Goal: Task Accomplishment & Management: Manage account settings

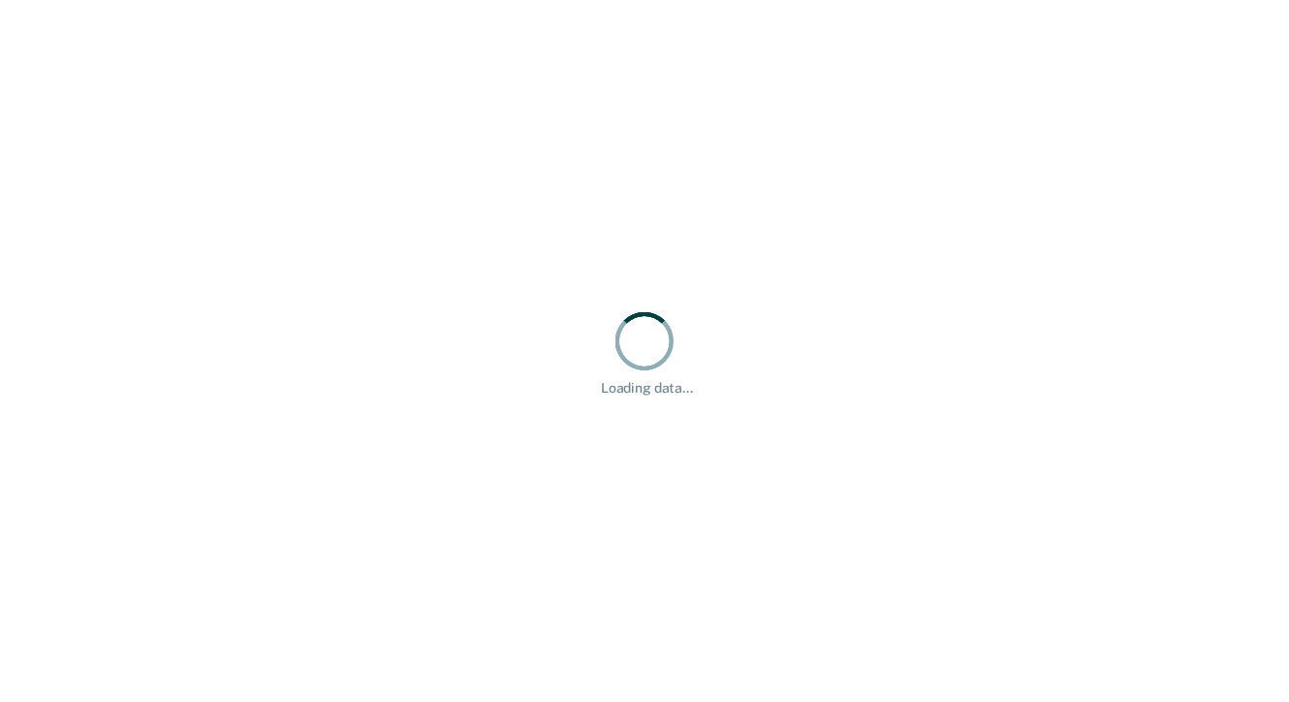
click at [267, 284] on div "Loading data..." at bounding box center [644, 351] width 1289 height 702
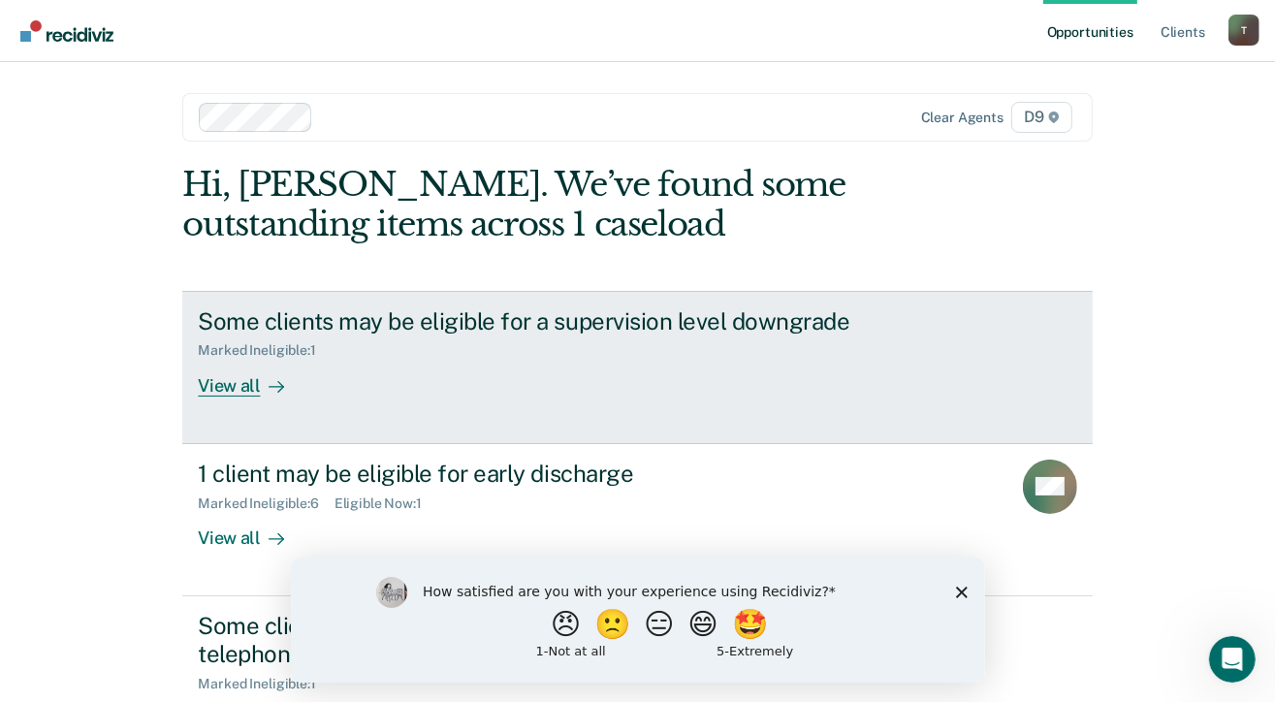
click at [230, 392] on div "View all" at bounding box center [252, 378] width 109 height 38
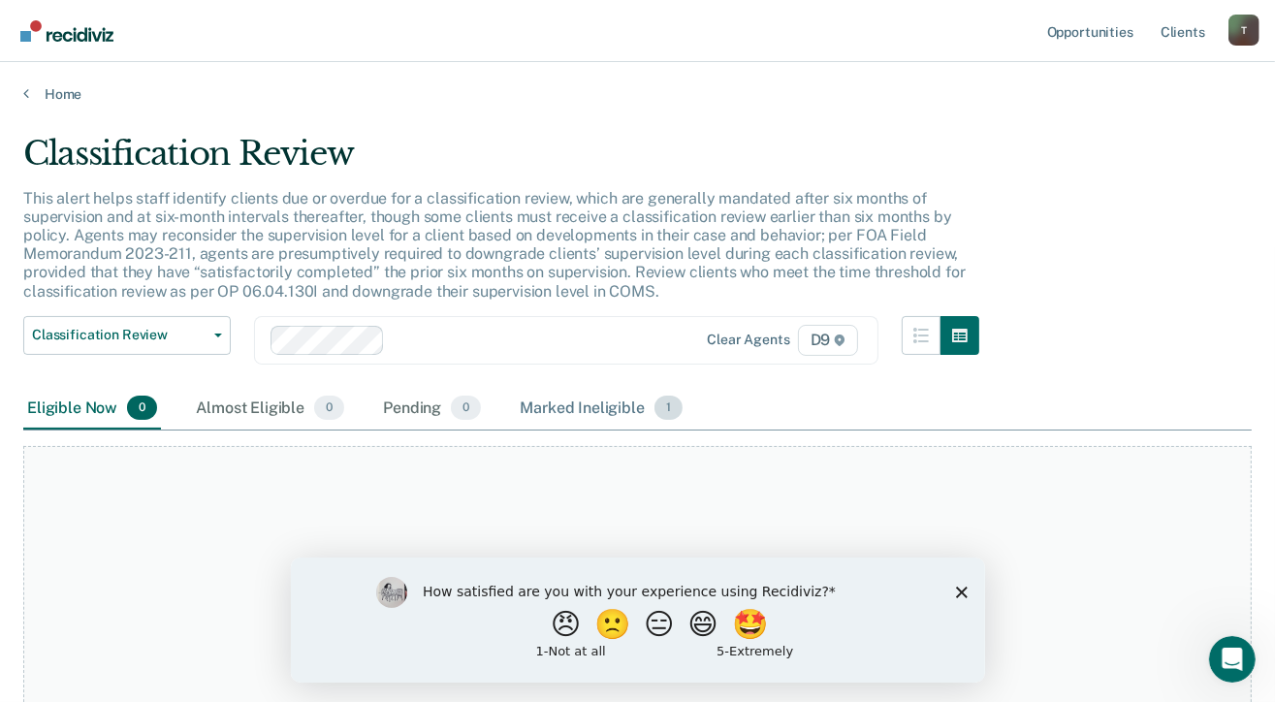
click at [568, 409] on div "Marked Ineligible 1" at bounding box center [601, 409] width 171 height 43
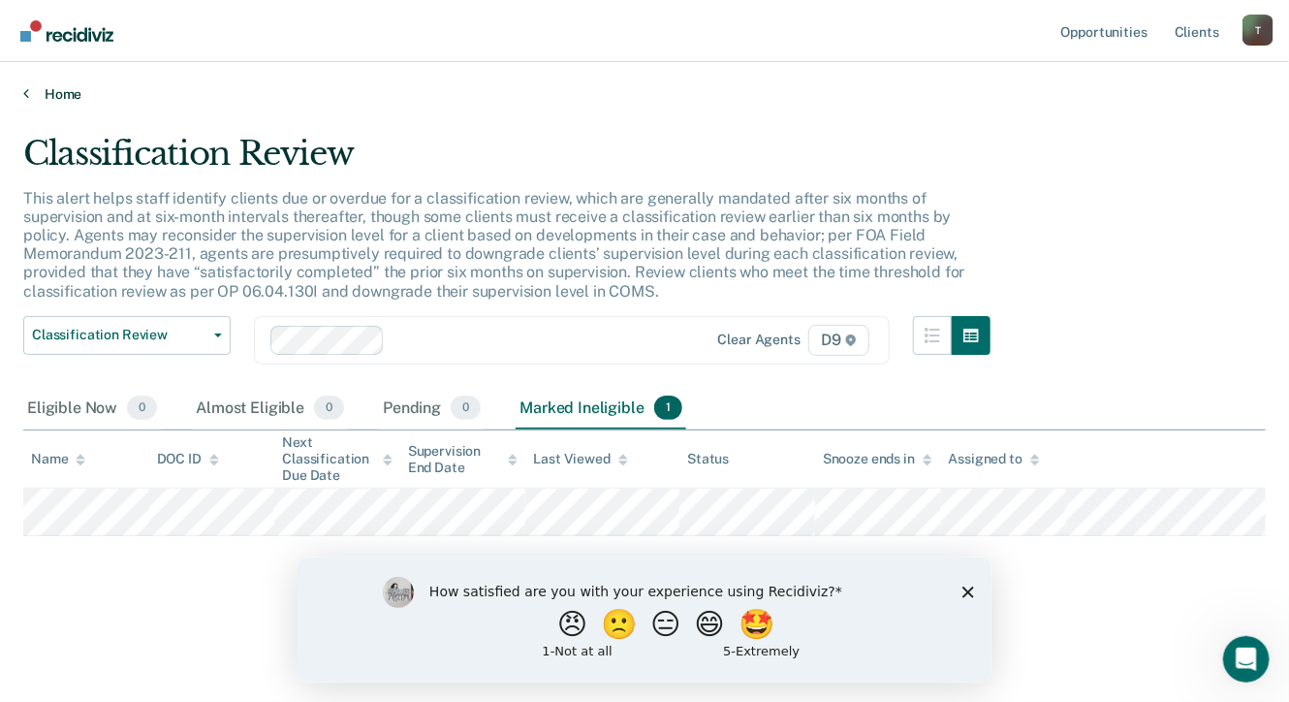
click at [58, 101] on link "Home" at bounding box center [644, 93] width 1243 height 17
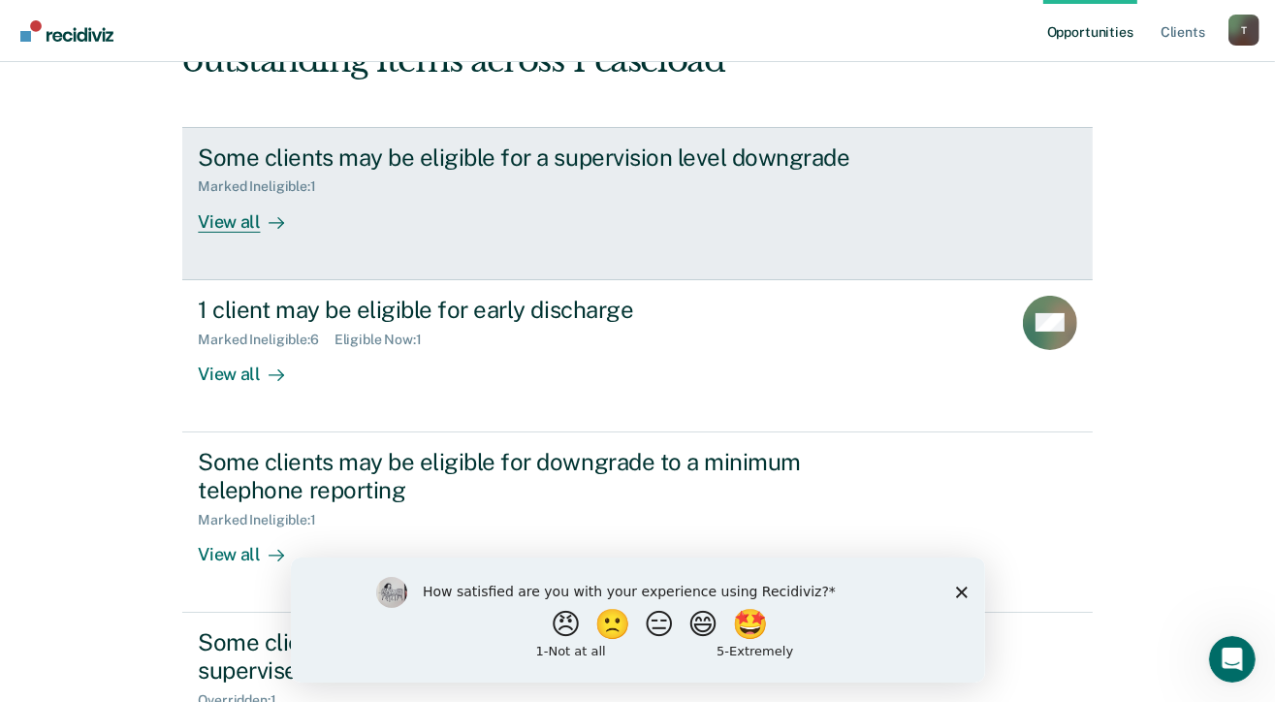
scroll to position [291, 0]
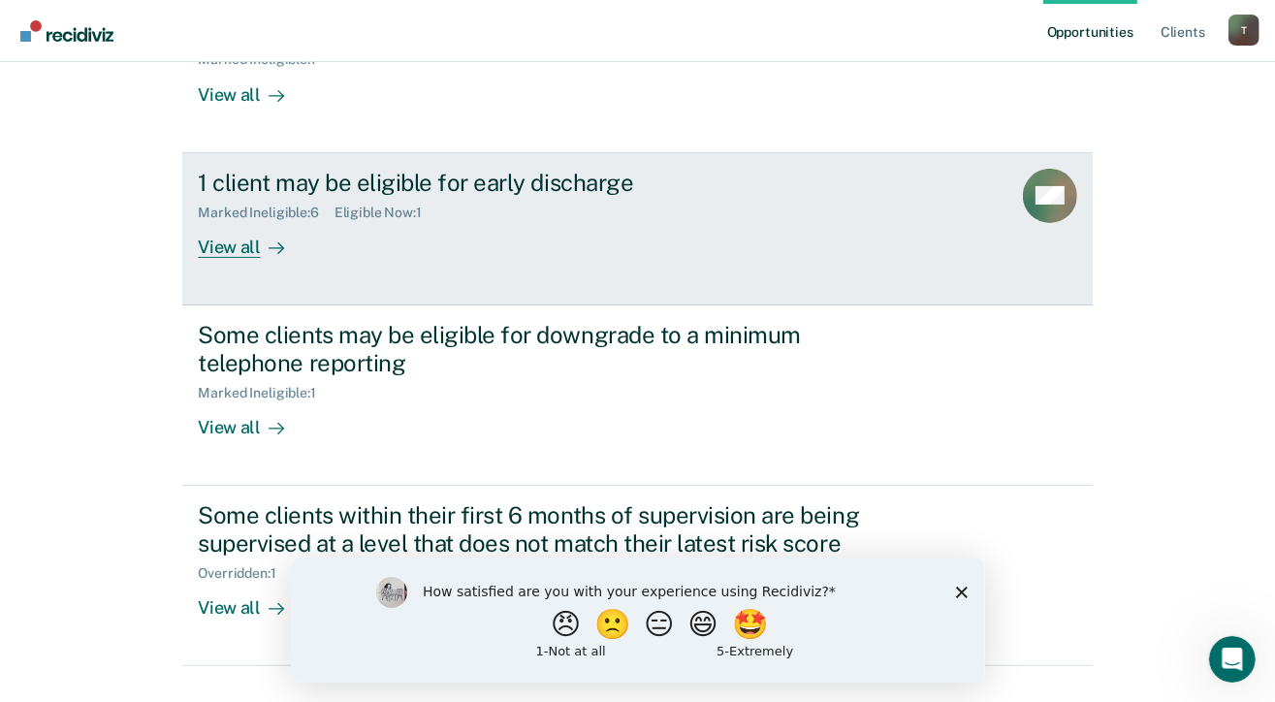
click at [209, 247] on div "View all" at bounding box center [252, 239] width 109 height 38
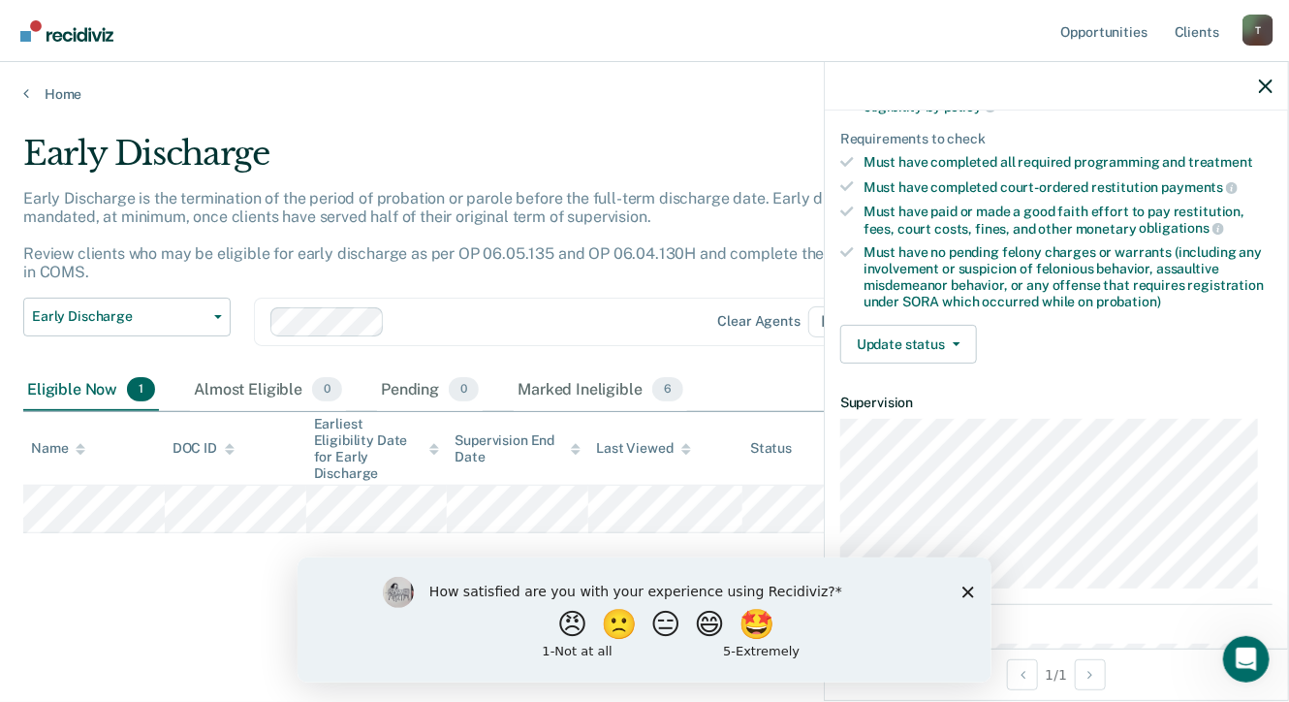
scroll to position [428, 0]
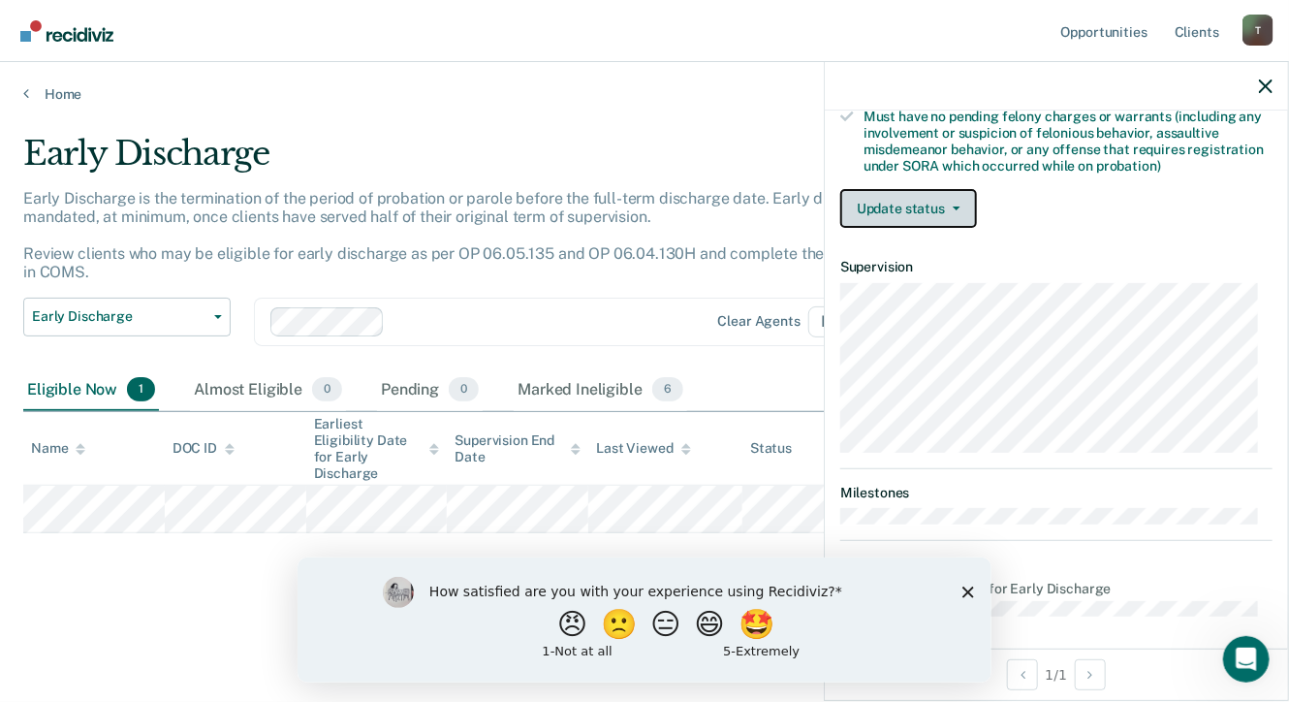
click at [896, 210] on button "Update status" at bounding box center [908, 208] width 137 height 39
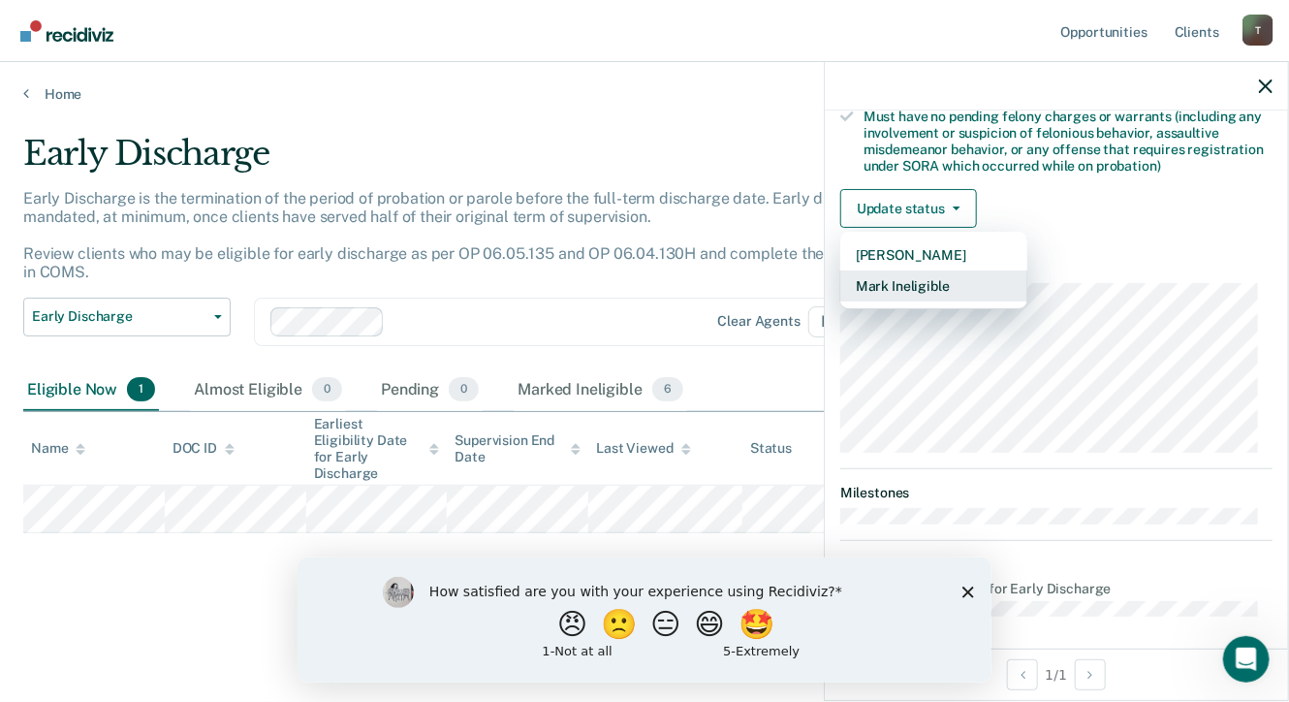
click at [884, 285] on button "Mark Ineligible" at bounding box center [933, 285] width 187 height 31
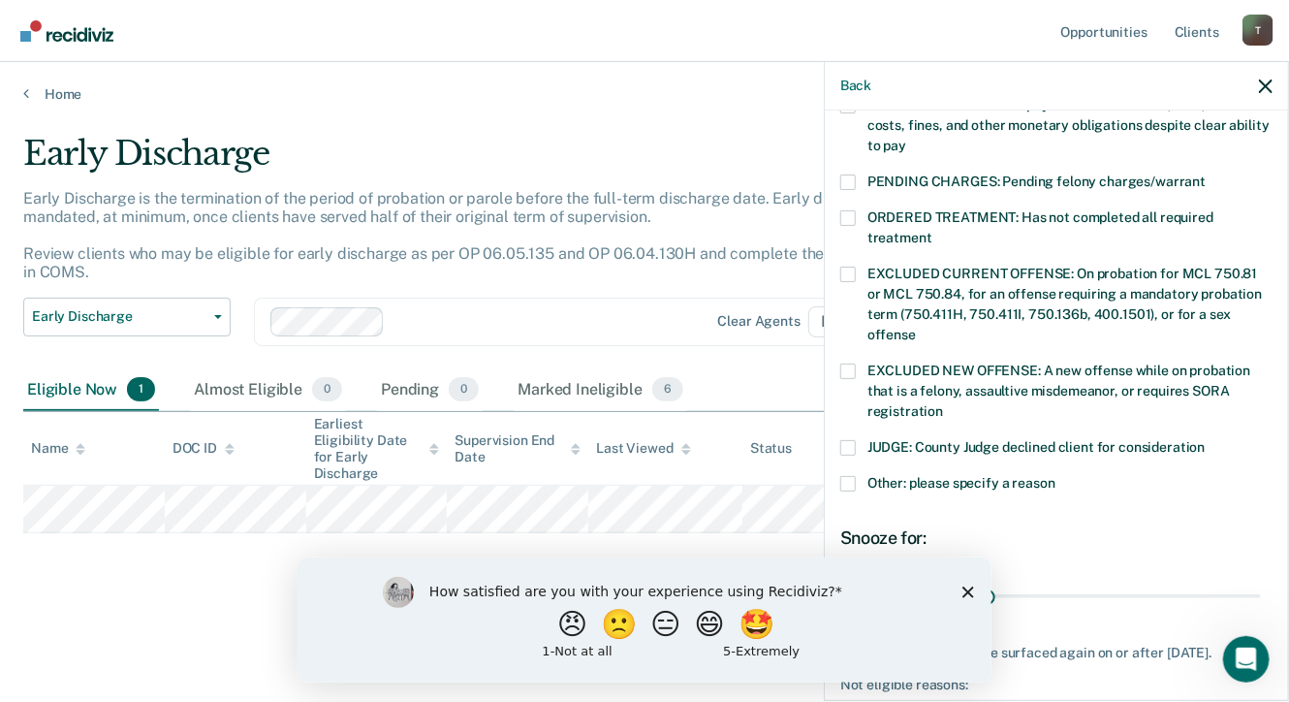
scroll to position [669, 0]
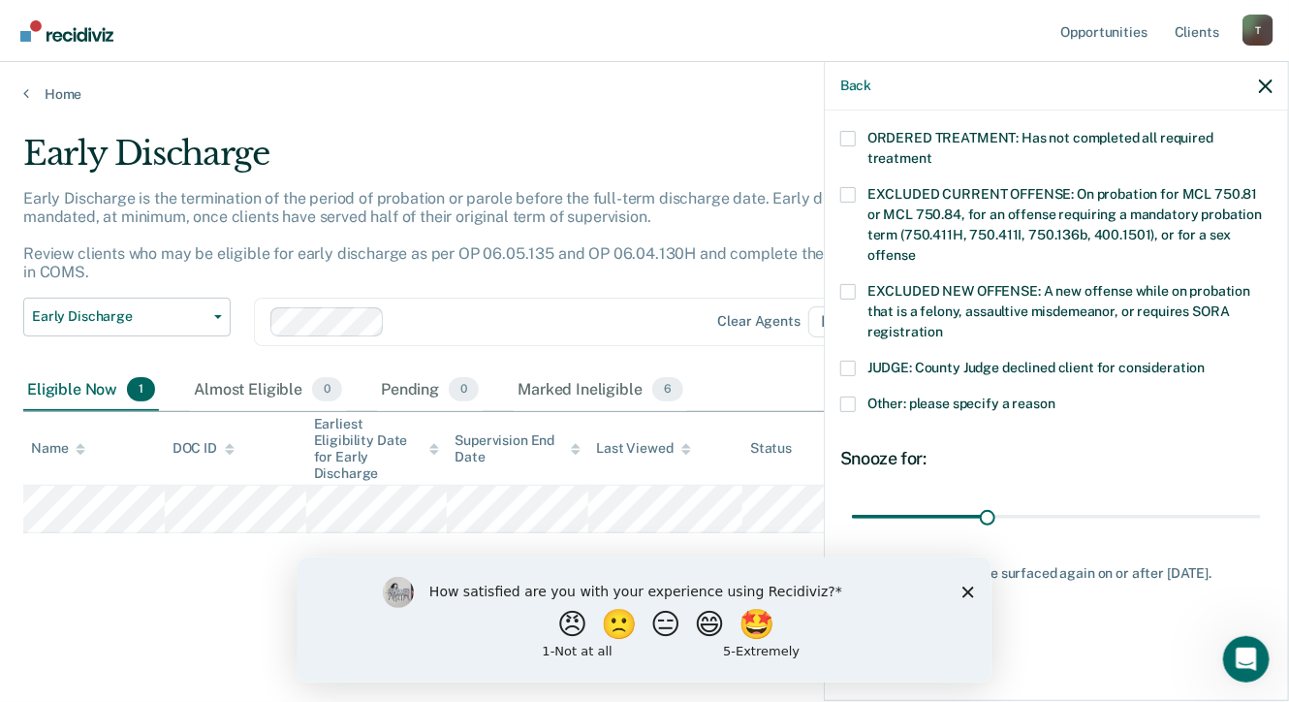
click at [852, 361] on span at bounding box center [848, 369] width 16 height 16
click at [1206, 361] on input "JUDGE: County Judge declined client for consideration" at bounding box center [1206, 361] width 0 height 0
drag, startPoint x: 976, startPoint y: 492, endPoint x: 1294, endPoint y: 482, distance: 318.1
type input "90"
click at [1261, 500] on input "range" at bounding box center [1056, 517] width 409 height 34
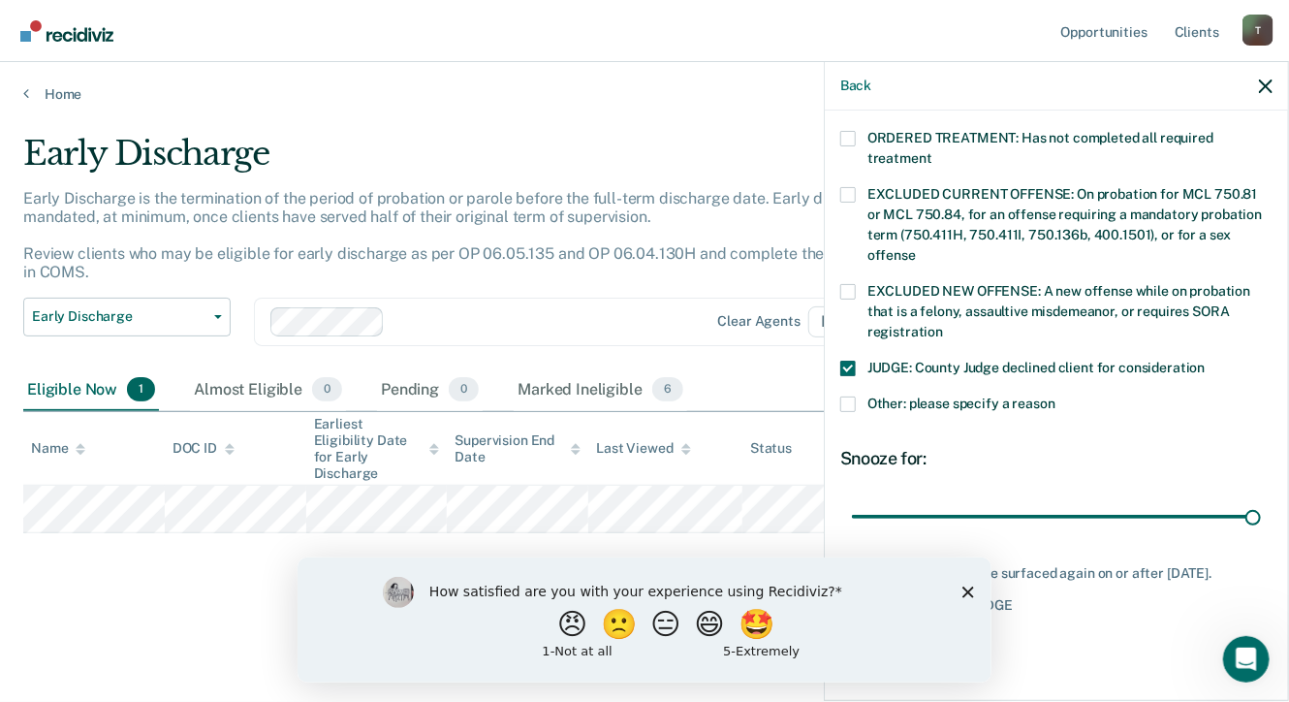
click at [970, 586] on icon "Close survey" at bounding box center [968, 591] width 12 height 12
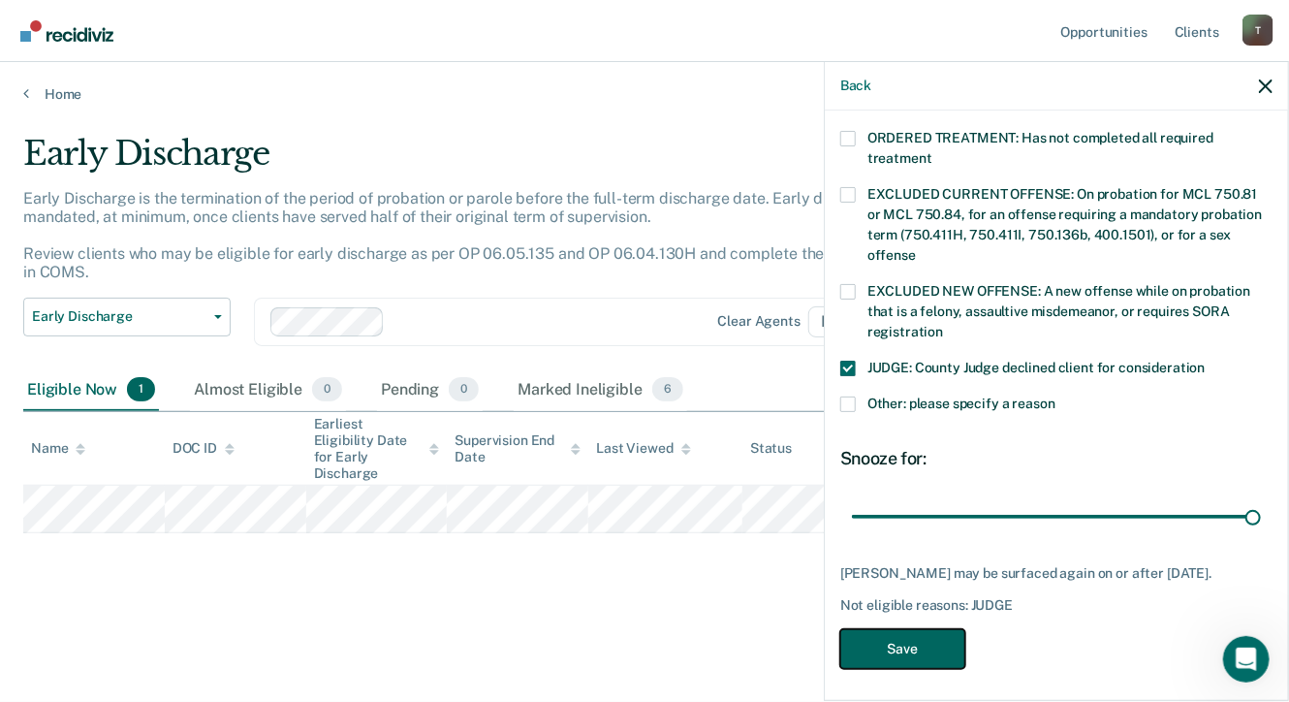
click at [934, 633] on button "Save" at bounding box center [902, 649] width 125 height 40
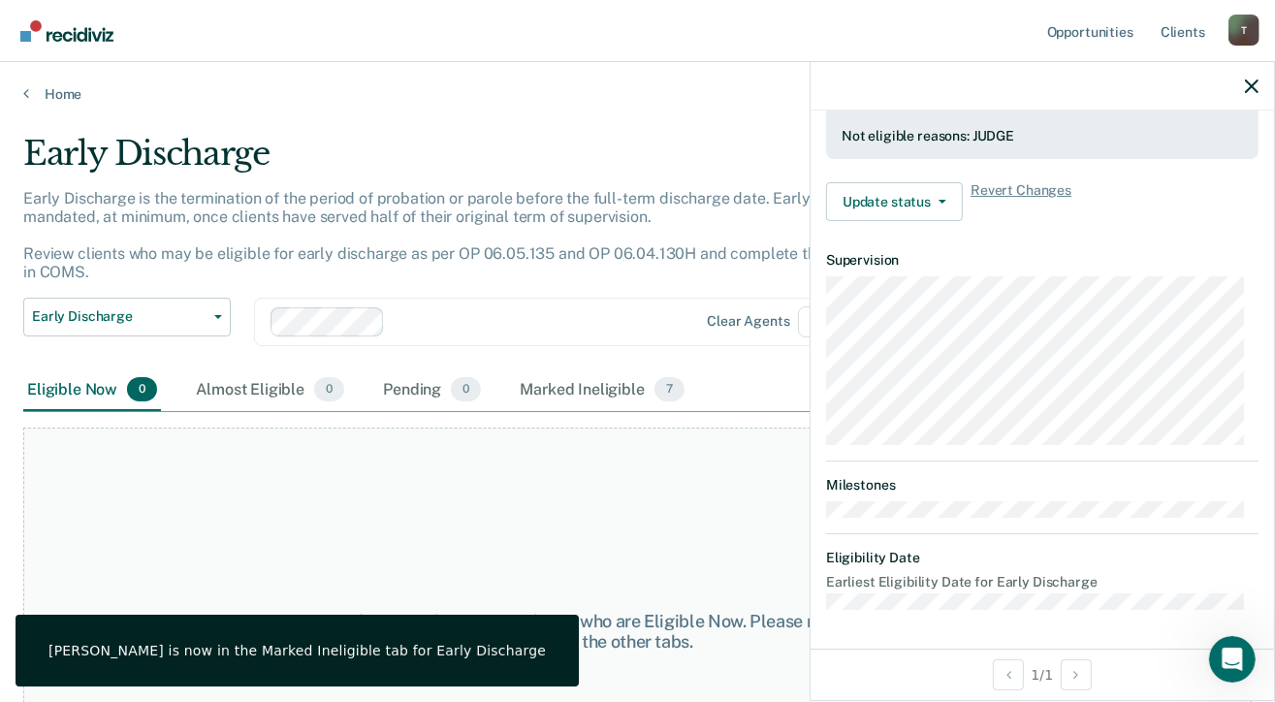
scroll to position [572, 0]
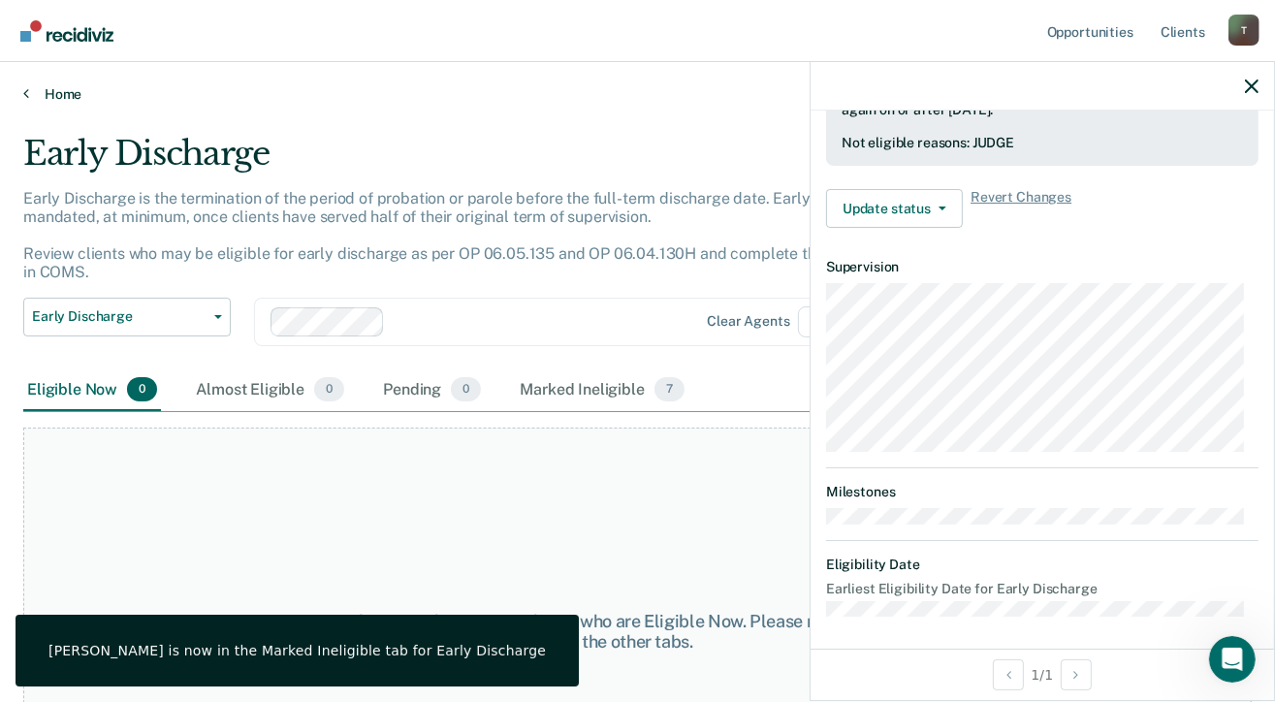
click at [63, 92] on link "Home" at bounding box center [637, 93] width 1228 height 17
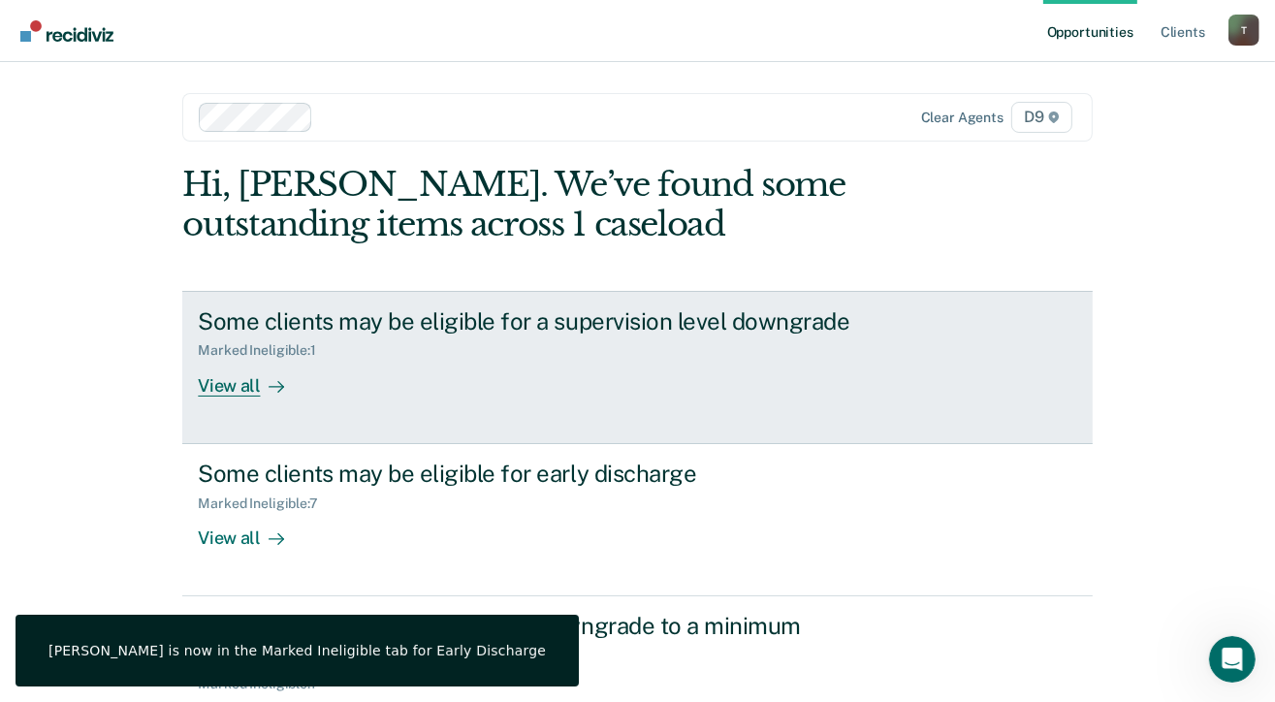
scroll to position [331, 0]
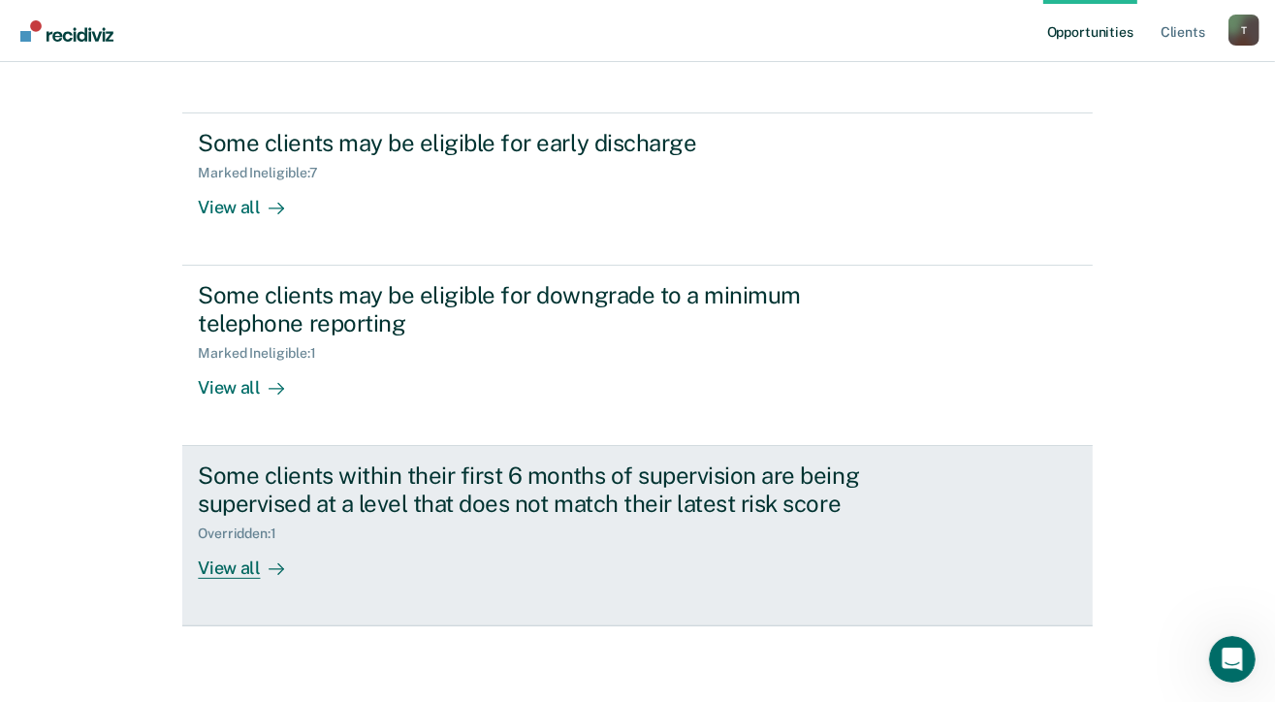
click at [212, 572] on div "View all" at bounding box center [252, 560] width 109 height 38
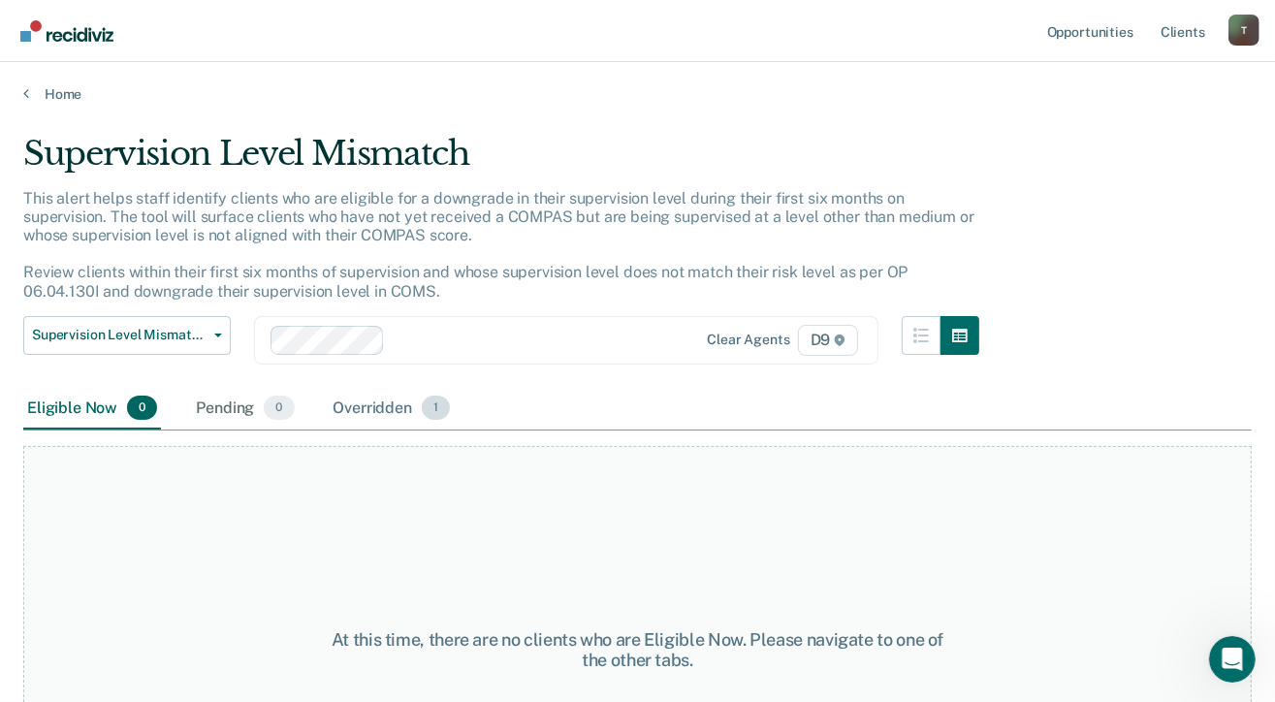
click at [388, 413] on div "Overridden 1" at bounding box center [392, 409] width 125 height 43
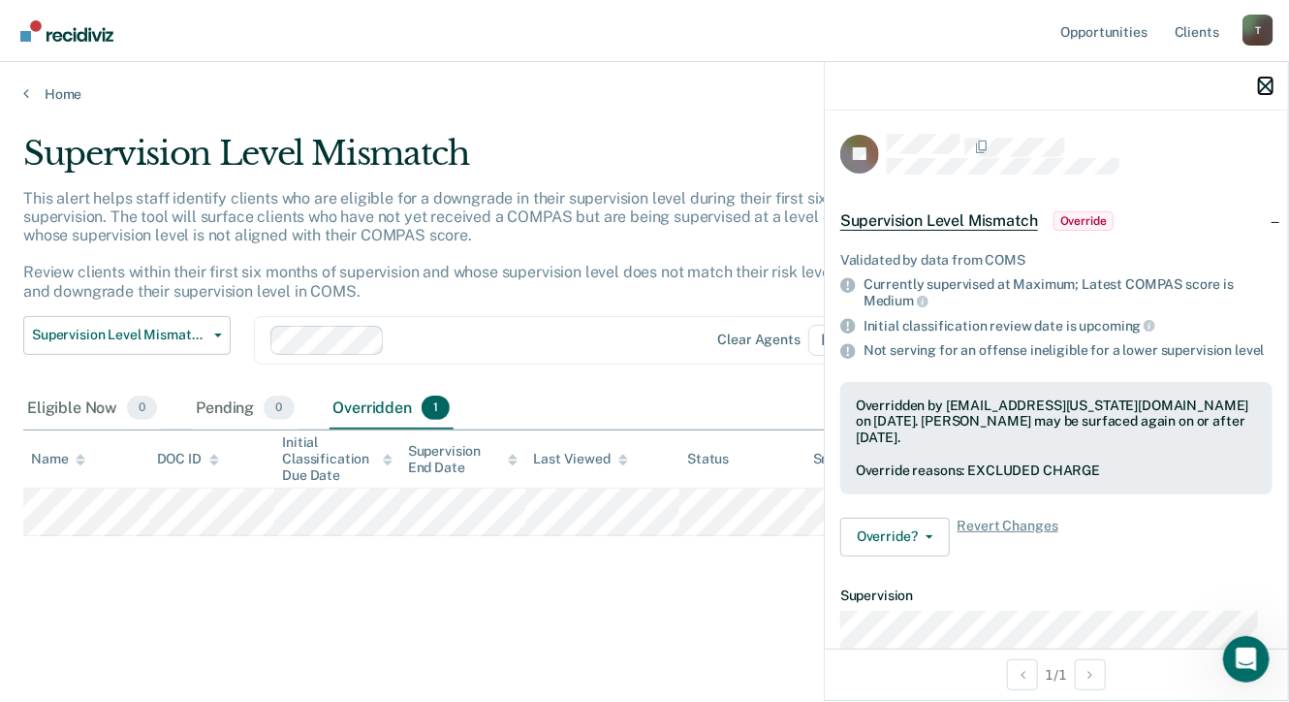
click at [1262, 82] on icon "button" at bounding box center [1266, 86] width 14 height 14
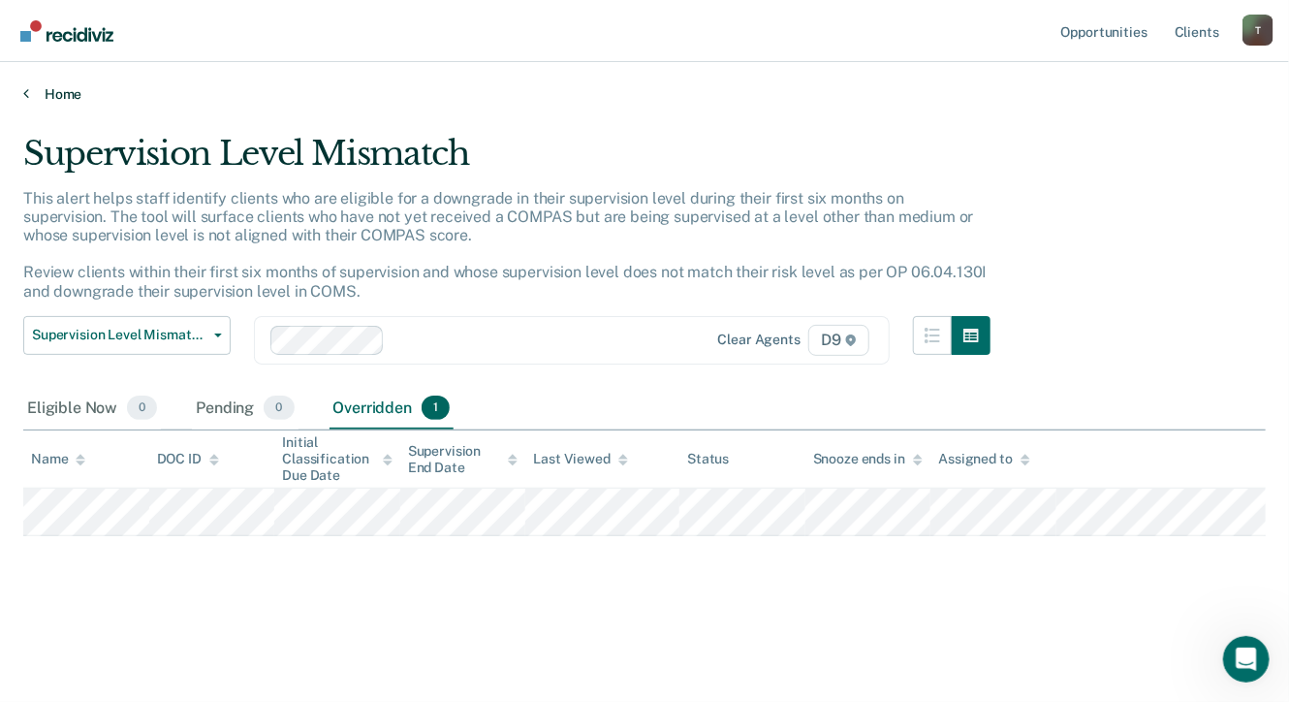
click at [76, 100] on link "Home" at bounding box center [644, 93] width 1243 height 17
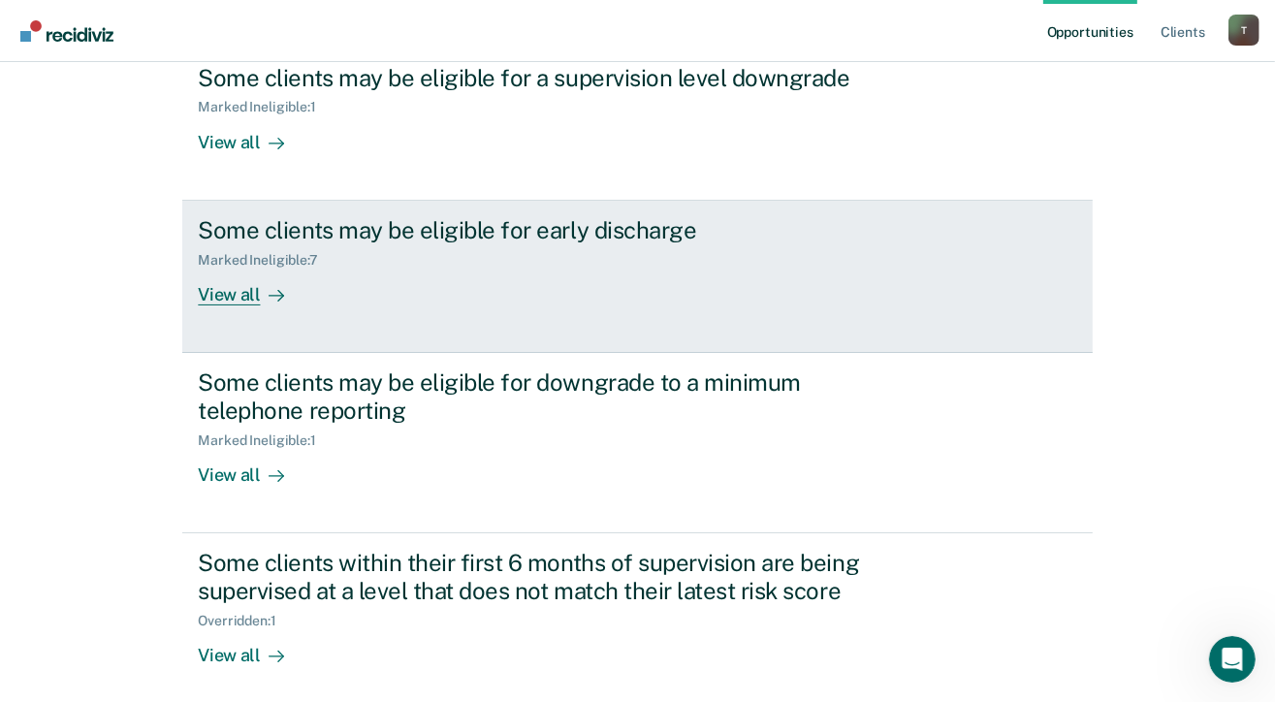
scroll to position [331, 0]
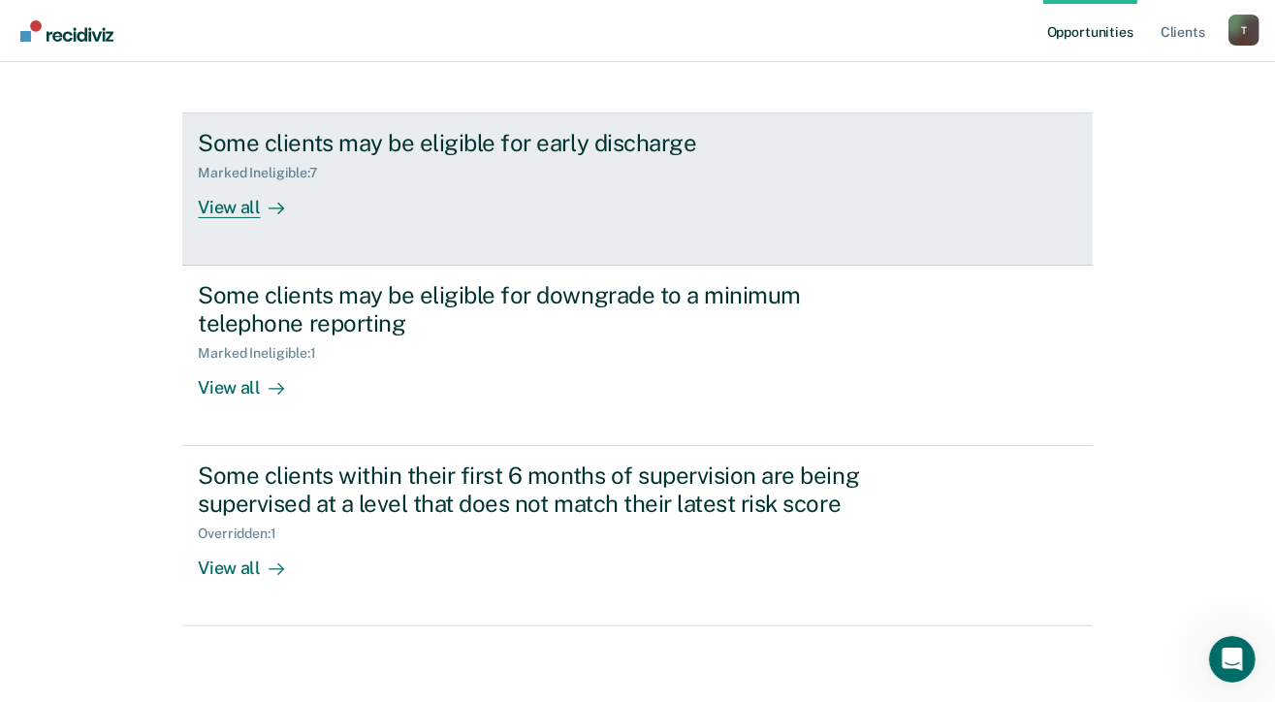
click at [229, 199] on div "View all" at bounding box center [252, 199] width 109 height 38
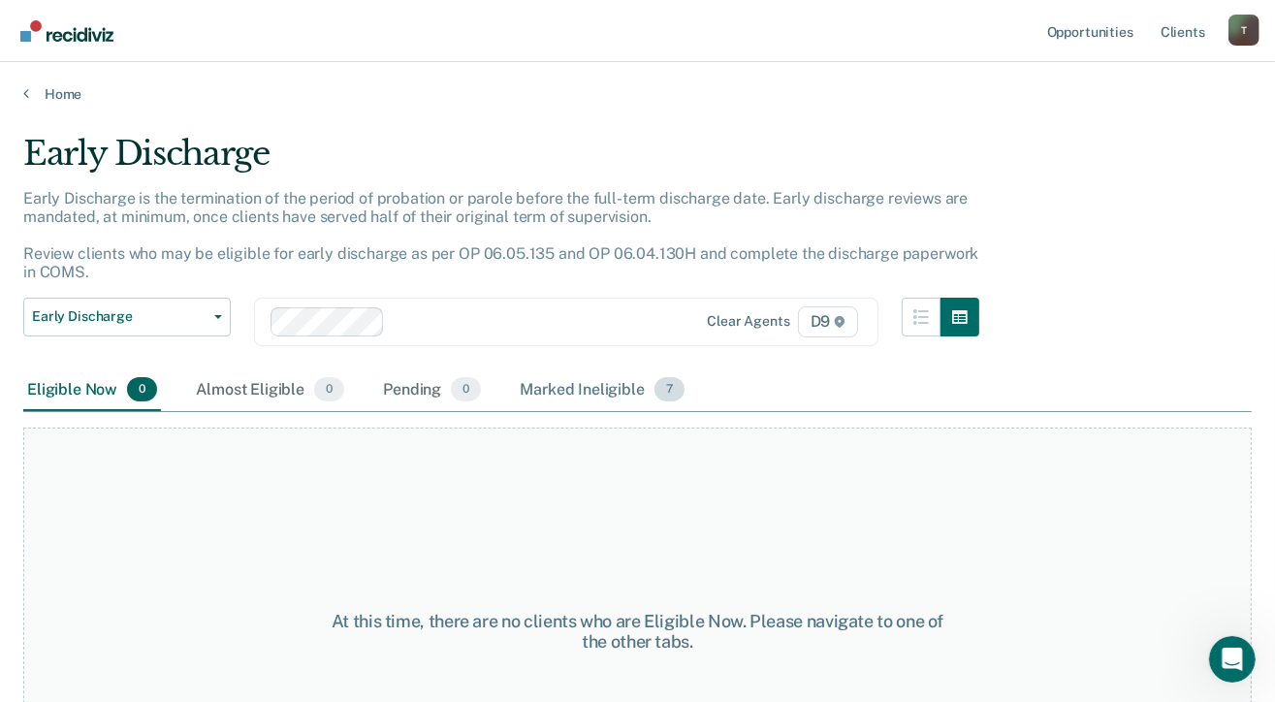
click at [585, 383] on div "Marked Ineligible 7" at bounding box center [602, 390] width 173 height 43
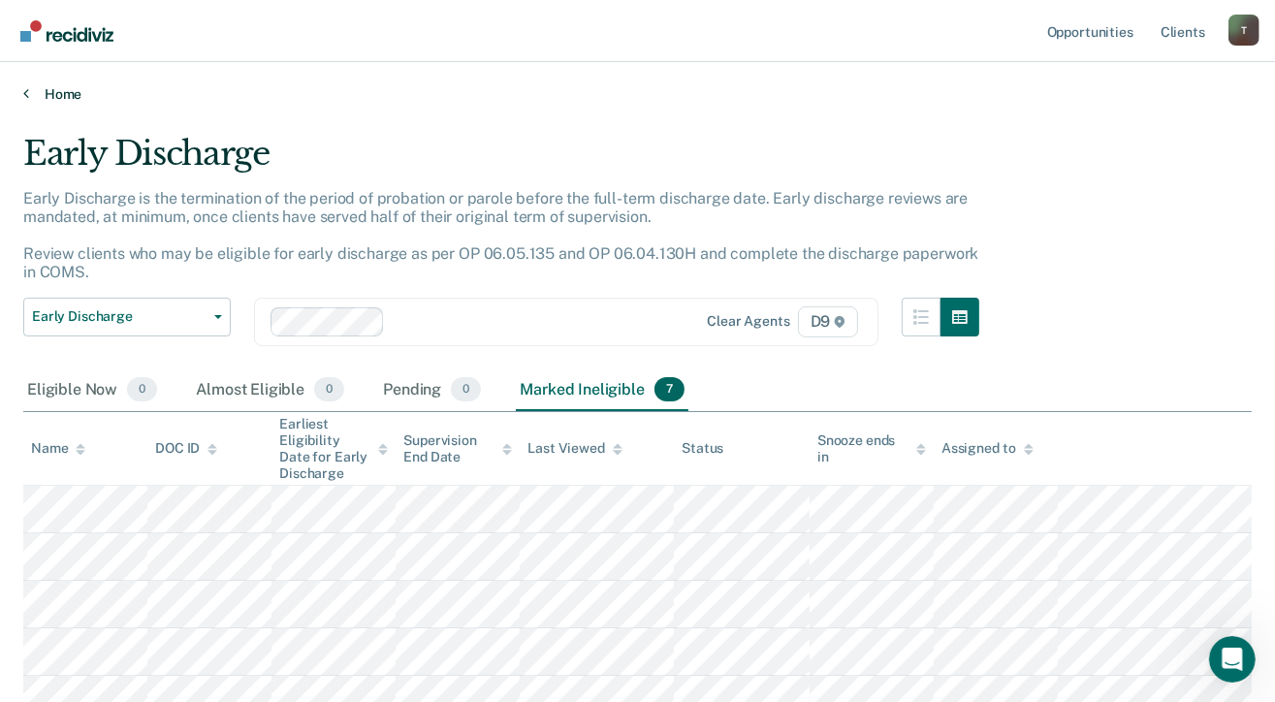
click at [62, 87] on link "Home" at bounding box center [637, 93] width 1228 height 17
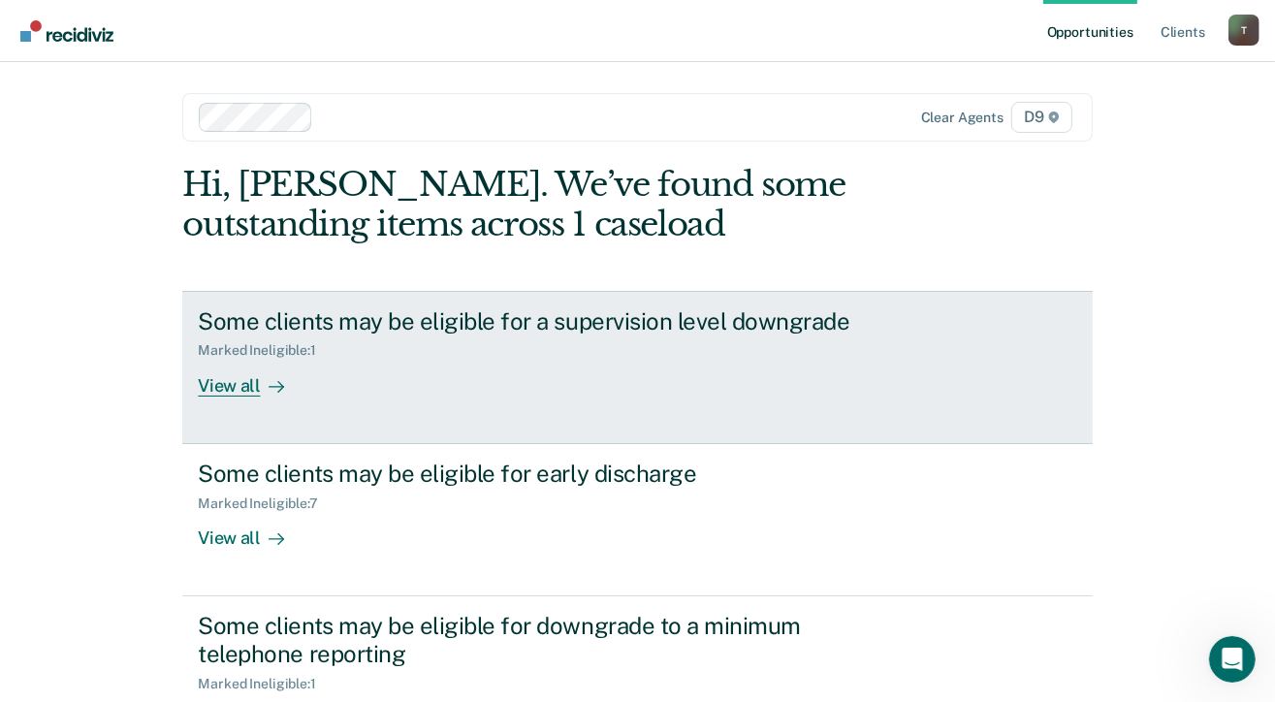
scroll to position [331, 0]
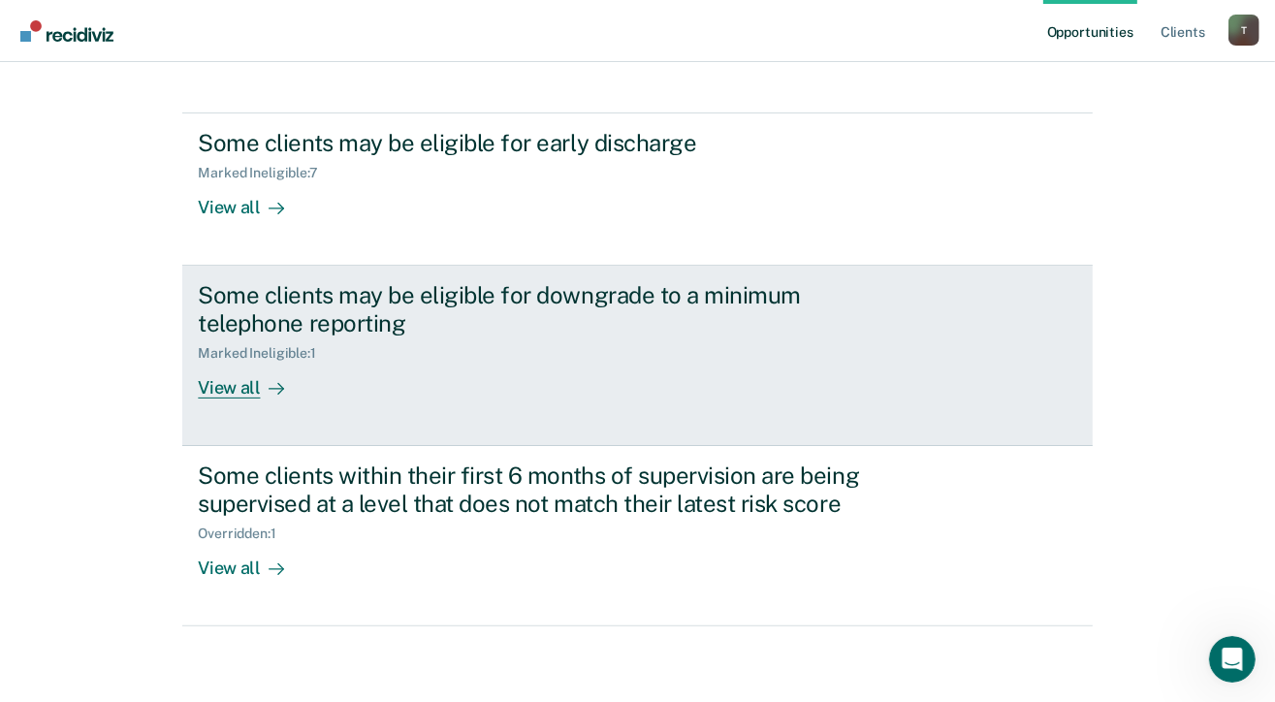
click at [205, 385] on div "View all" at bounding box center [252, 380] width 109 height 38
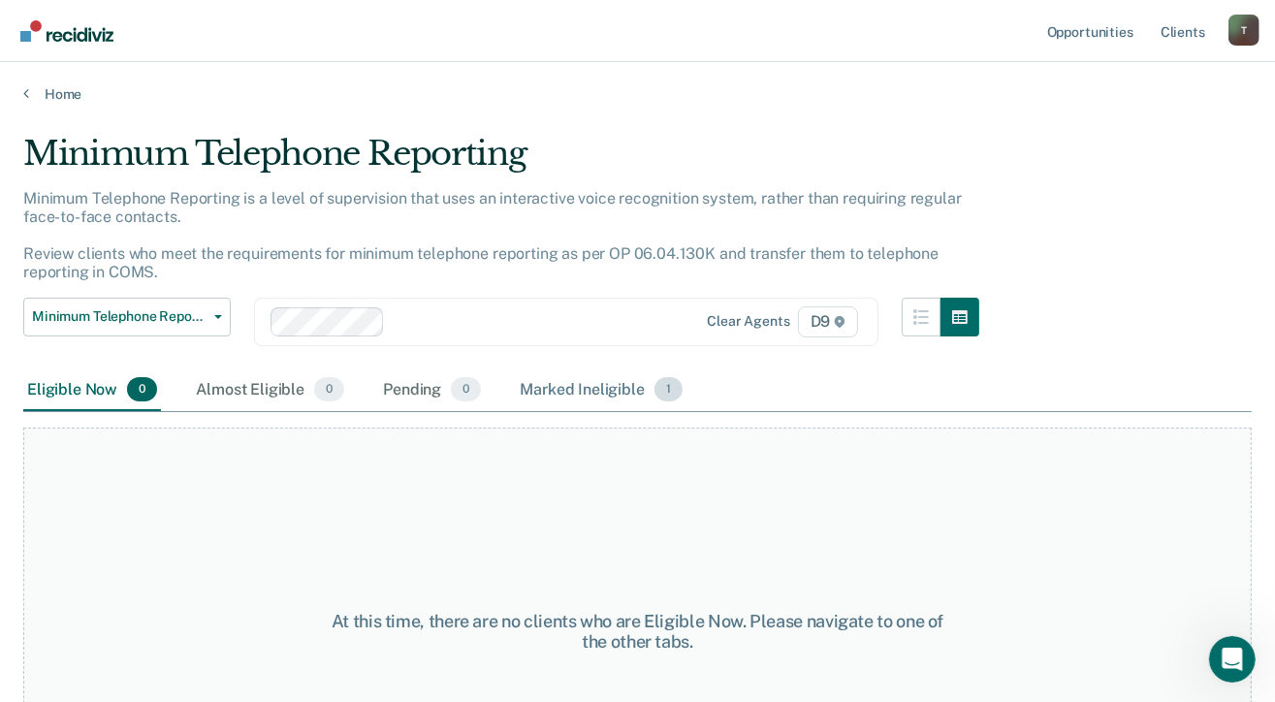
click at [566, 385] on div "Marked Ineligible 1" at bounding box center [601, 390] width 171 height 43
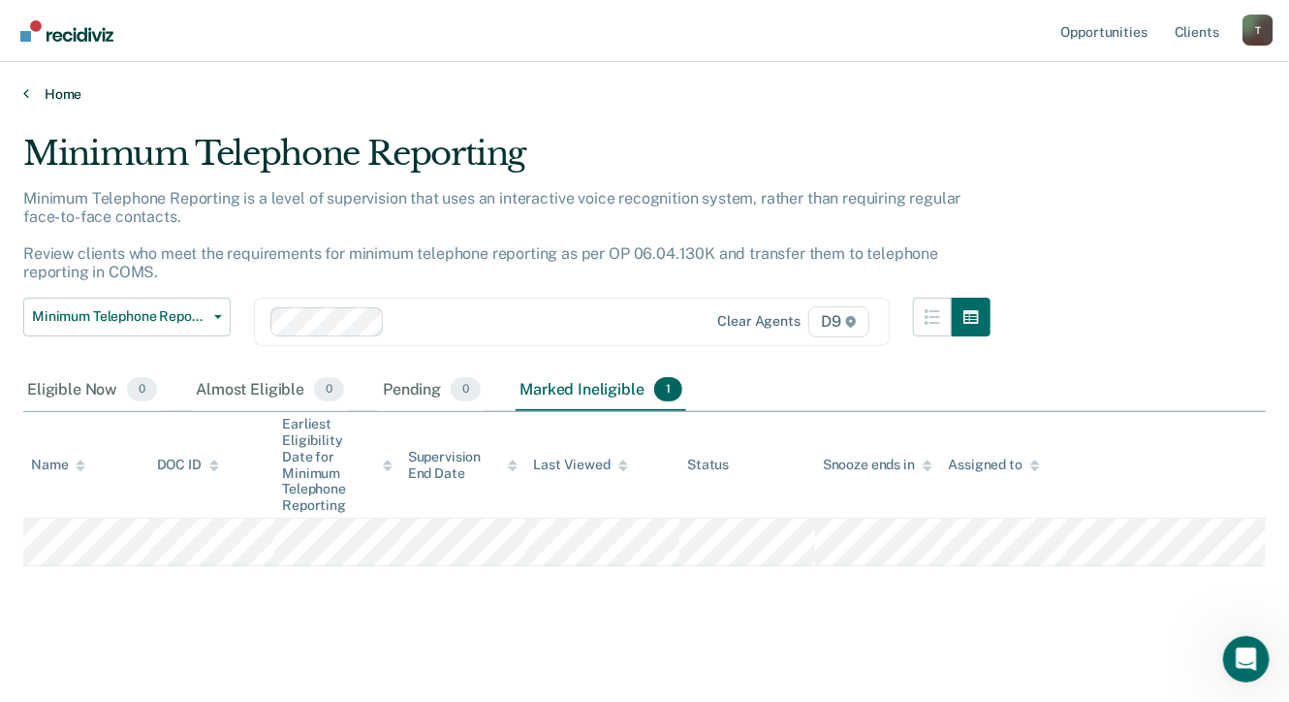
click at [62, 95] on link "Home" at bounding box center [644, 93] width 1243 height 17
